Goal: Information Seeking & Learning: Learn about a topic

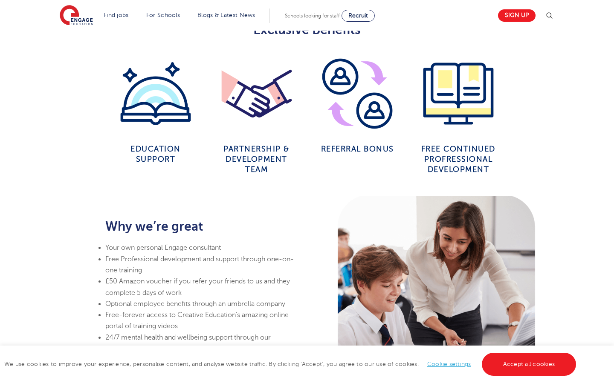
scroll to position [491, 0]
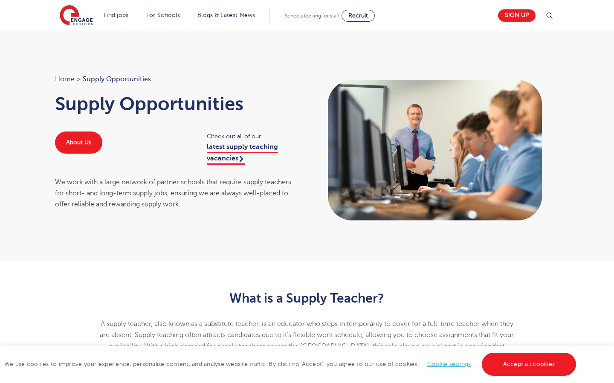
scroll to position [66, 0]
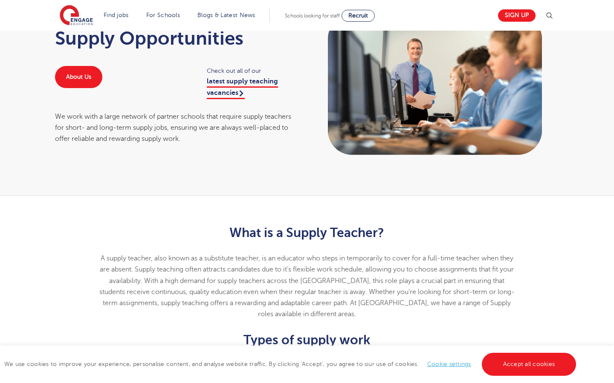
click at [222, 88] on div "Check out all of our latest supply teaching vacancies" at bounding box center [252, 82] width 109 height 32
click at [222, 86] on link "latest supply teaching vacancies" at bounding box center [242, 88] width 71 height 21
click at [222, 83] on link "latest supply teaching vacancies" at bounding box center [242, 88] width 71 height 21
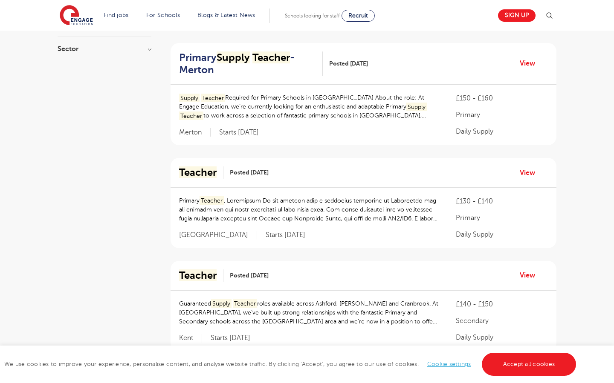
scroll to position [185, 0]
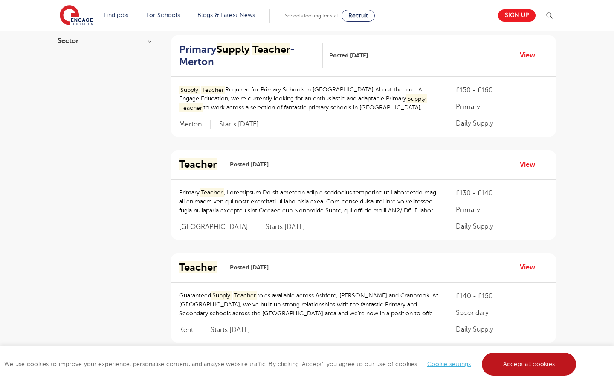
click at [514, 367] on link "Accept all cookies" at bounding box center [528, 364] width 95 height 23
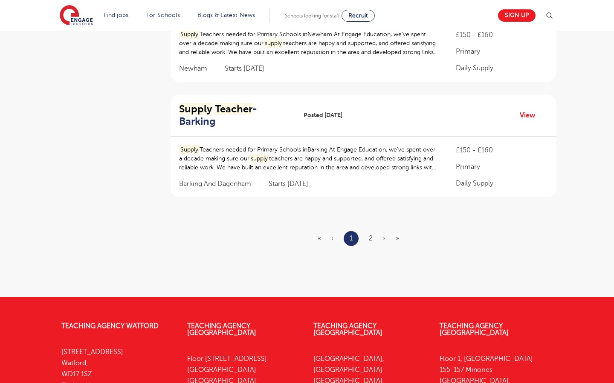
scroll to position [1015, 0]
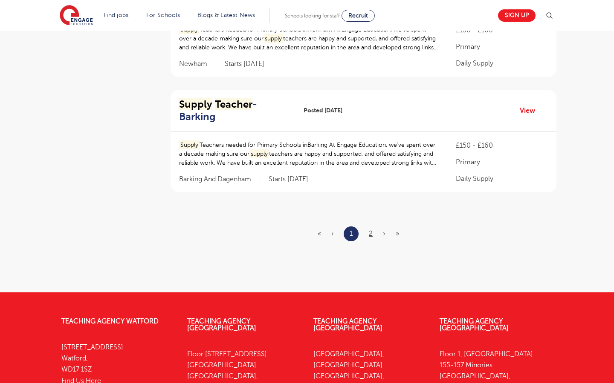
click at [372, 230] on link "2" at bounding box center [371, 234] width 4 height 8
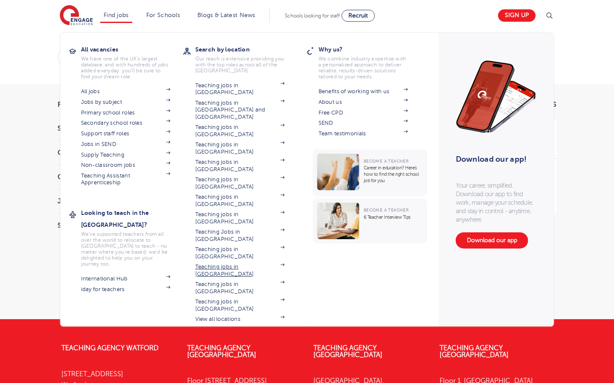
click at [225, 264] on link "Teaching jobs in [GEOGRAPHIC_DATA]" at bounding box center [239, 271] width 89 height 14
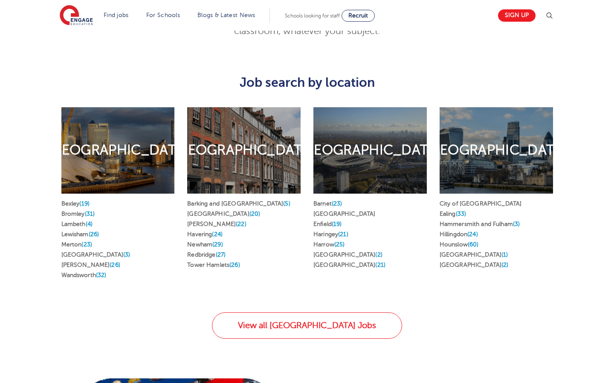
scroll to position [441, 0]
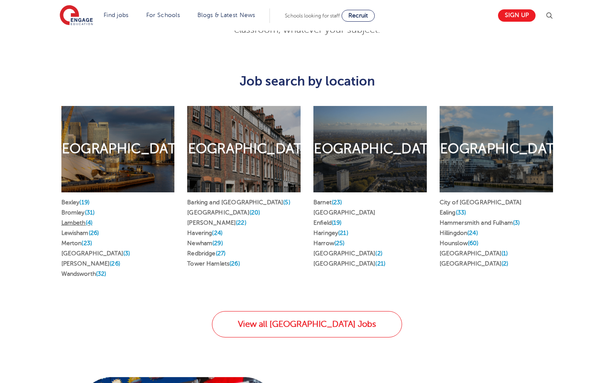
click at [76, 220] on link "Lambeth (4)" at bounding box center [76, 223] width 31 height 6
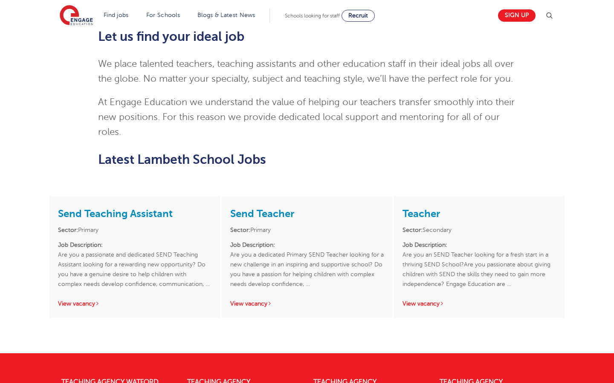
scroll to position [796, 0]
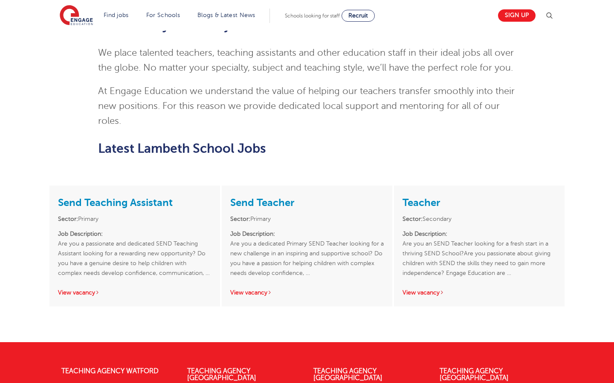
click at [217, 141] on h2 "Latest Lambeth School Jobs" at bounding box center [307, 148] width 418 height 14
click at [362, 141] on h2 "Latest Lambeth School Jobs" at bounding box center [307, 148] width 418 height 14
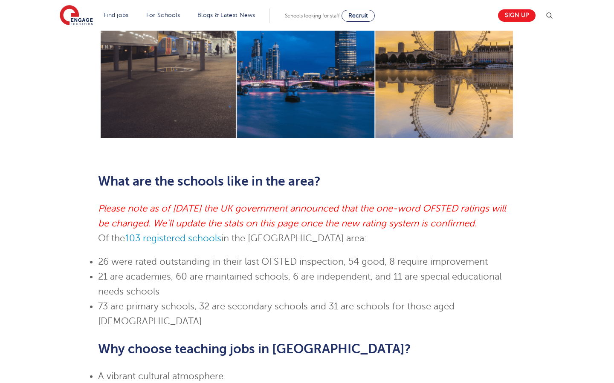
scroll to position [360, 0]
